Goal: Book appointment/travel/reservation

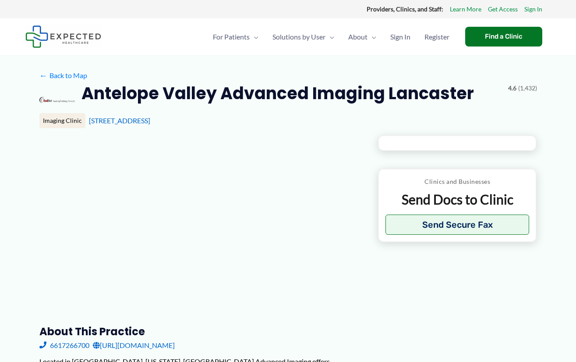
type input "**********"
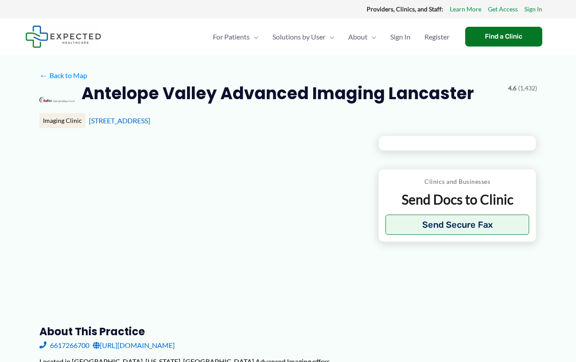
type input "**********"
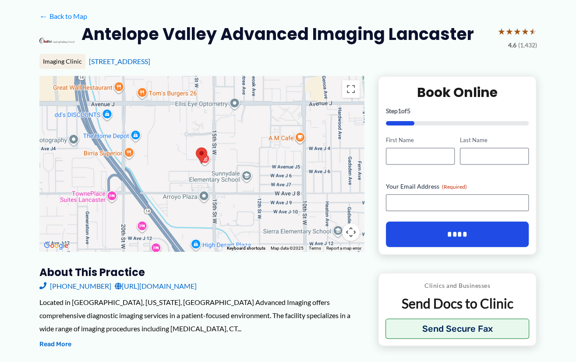
scroll to position [44, 0]
